Goal: Check status: Check status

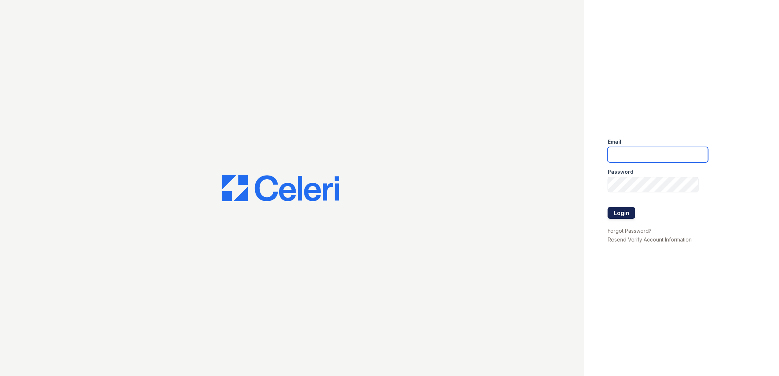
type input "tdeltoro@trinity-pm.com"
click at [630, 213] on button "Login" at bounding box center [621, 213] width 27 height 12
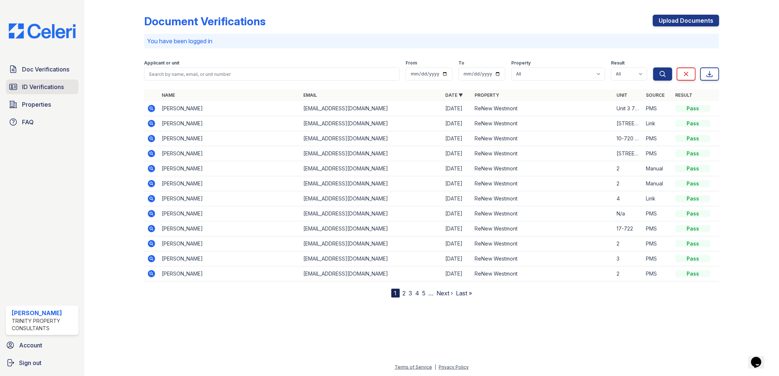
click at [38, 88] on span "ID Verifications" at bounding box center [43, 86] width 42 height 9
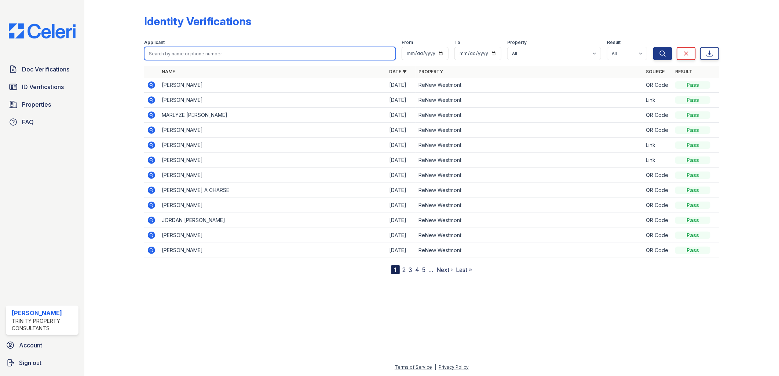
click at [168, 55] on input "search" at bounding box center [270, 53] width 252 height 13
type input "[PERSON_NAME]"
click at [653, 47] on button "Search" at bounding box center [662, 53] width 19 height 13
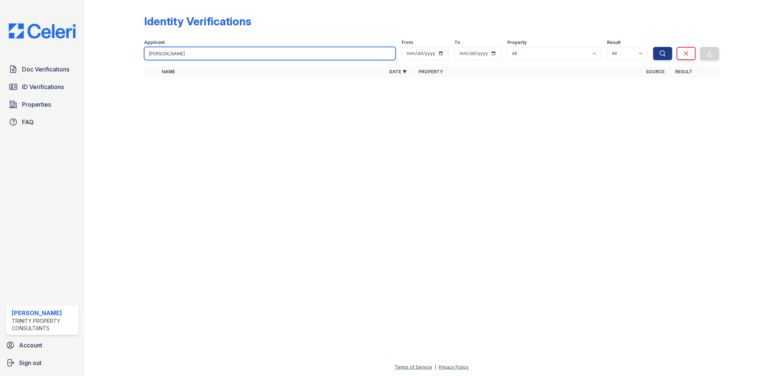
click at [168, 55] on input "[PERSON_NAME]" at bounding box center [270, 53] width 252 height 13
type input "h"
